Goal: Complete application form

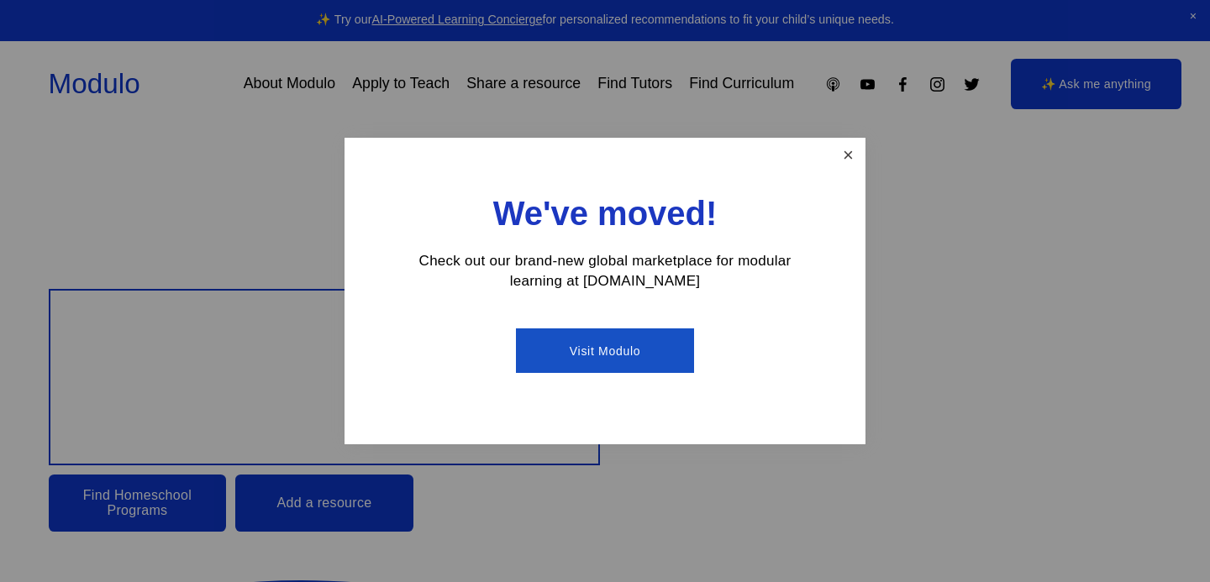
click at [845, 159] on link "Close" at bounding box center [848, 154] width 29 height 29
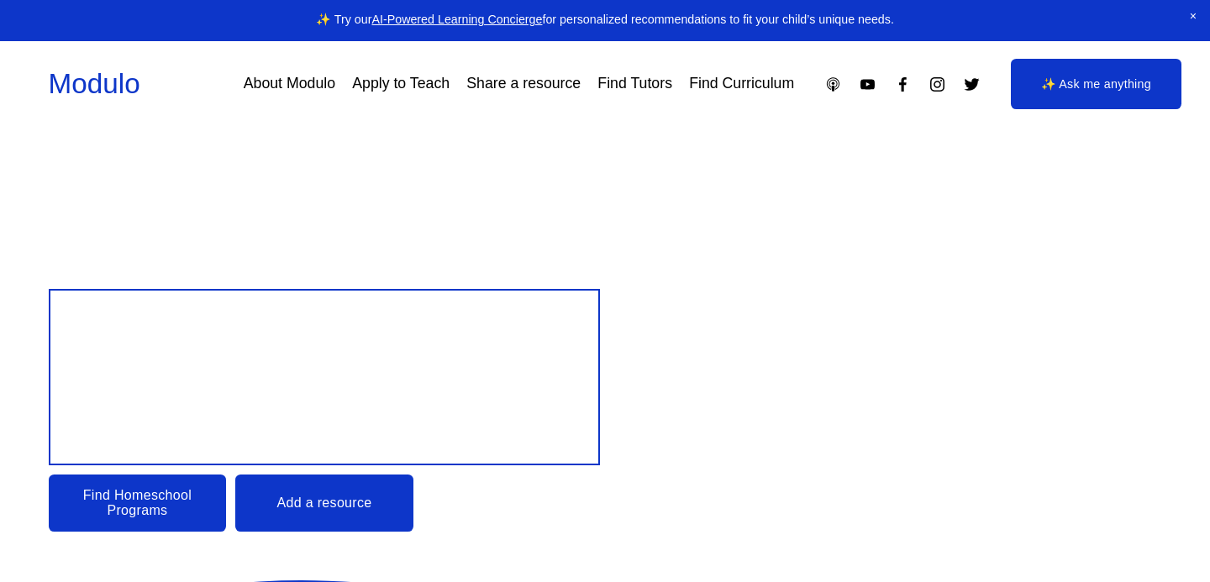
click at [413, 77] on link "Apply to Teach" at bounding box center [400, 83] width 97 height 29
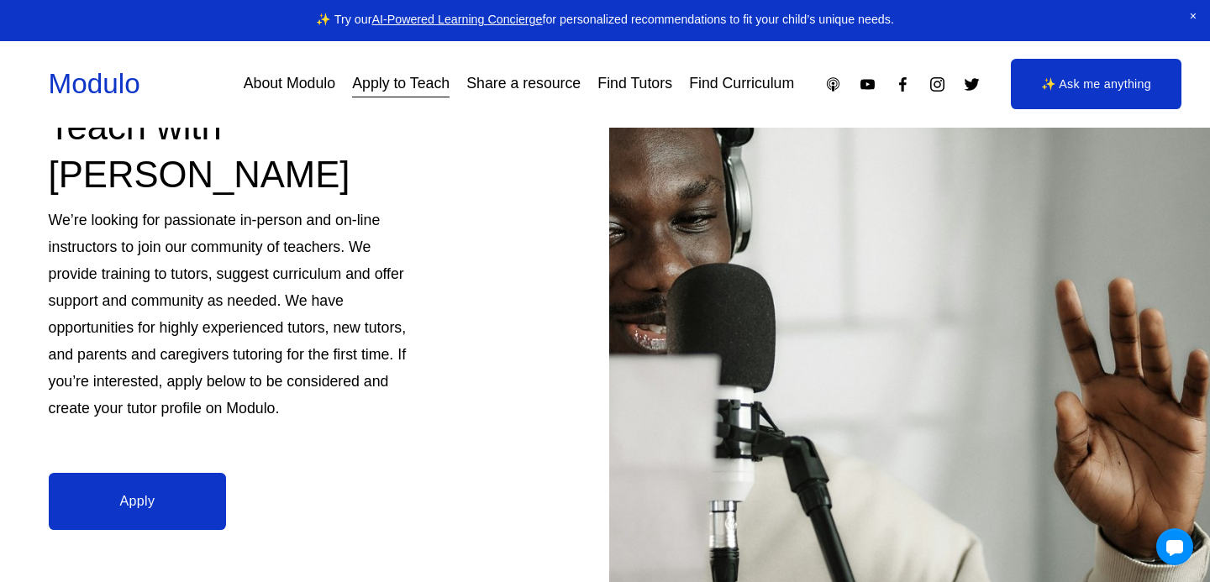
scroll to position [213, 0]
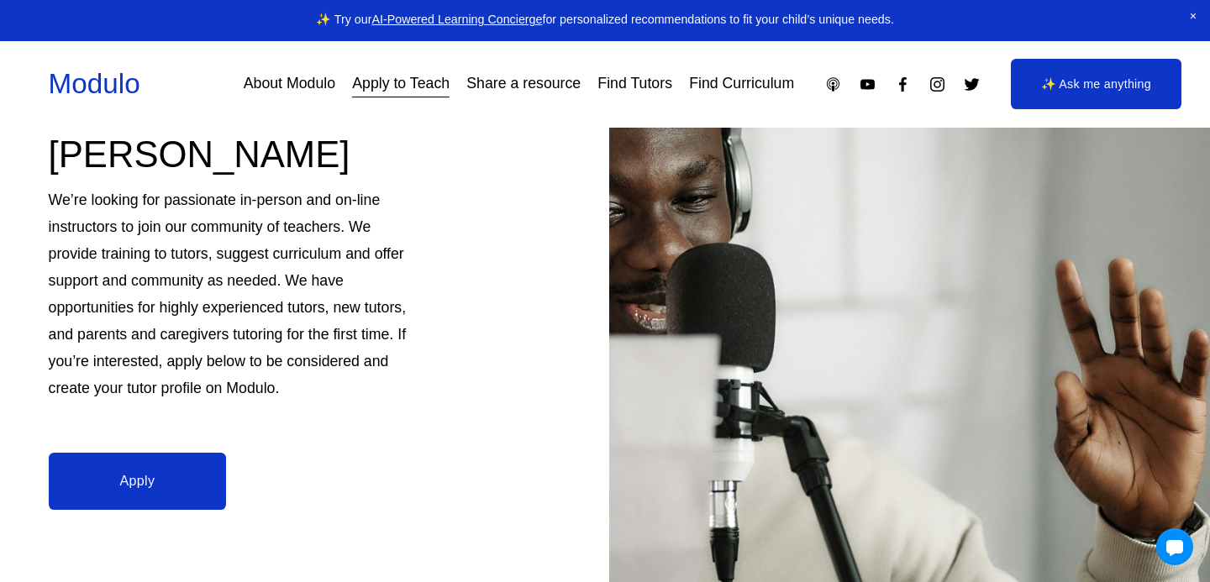
click at [199, 454] on link "Apply" at bounding box center [138, 481] width 178 height 57
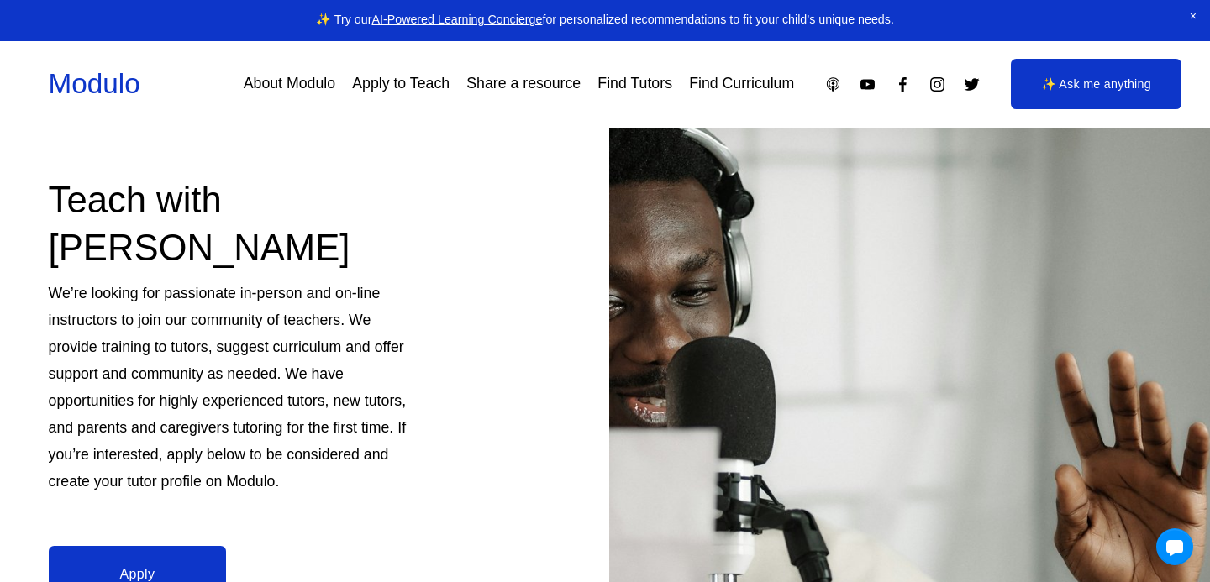
scroll to position [0, 0]
